Goal: Transaction & Acquisition: Subscribe to service/newsletter

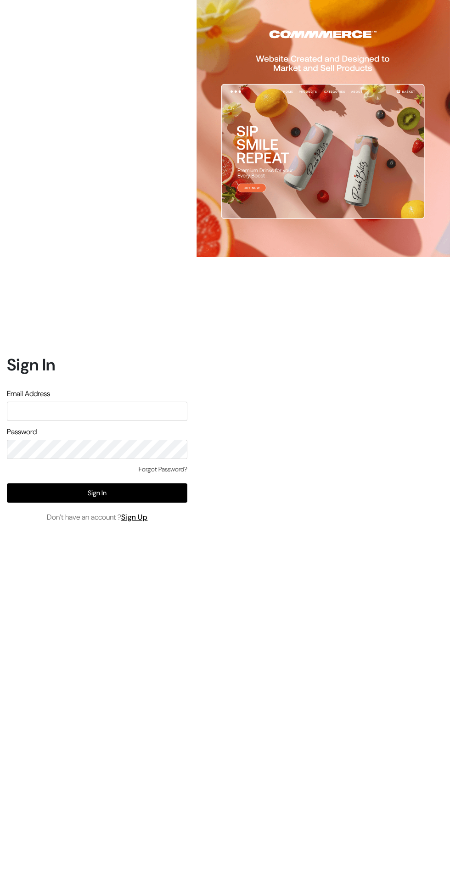
click at [120, 421] on input "text" at bounding box center [97, 410] width 180 height 19
type input "info@gloriace.in"
click at [127, 502] on button "Sign In" at bounding box center [97, 492] width 180 height 19
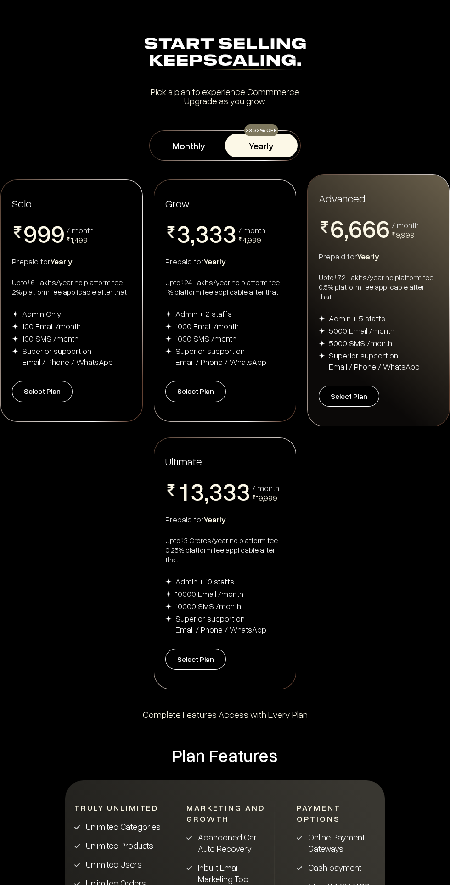
click at [212, 648] on button "Select Plan" at bounding box center [195, 658] width 61 height 21
click at [218, 389] on button "Select Plan" at bounding box center [195, 391] width 61 height 21
click at [365, 396] on button "Select Plan" at bounding box center [348, 395] width 61 height 21
click at [45, 385] on button "Select Plan" at bounding box center [42, 391] width 61 height 21
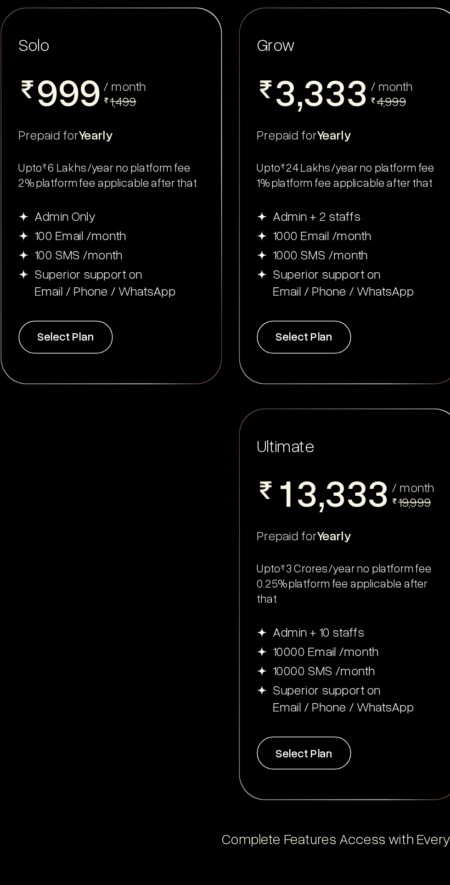
click at [70, 334] on div "100 SMS /month" at bounding box center [50, 338] width 56 height 11
click at [59, 387] on button "Select Plan" at bounding box center [42, 391] width 61 height 21
